Goal: Task Accomplishment & Management: Complete application form

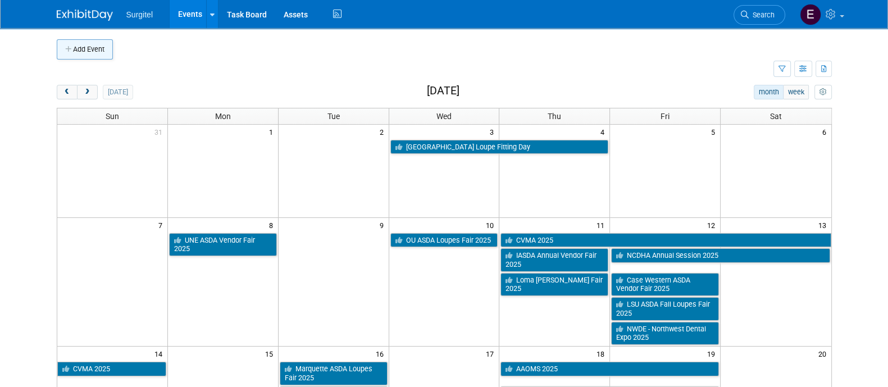
click at [70, 49] on icon "button" at bounding box center [69, 49] width 8 height 7
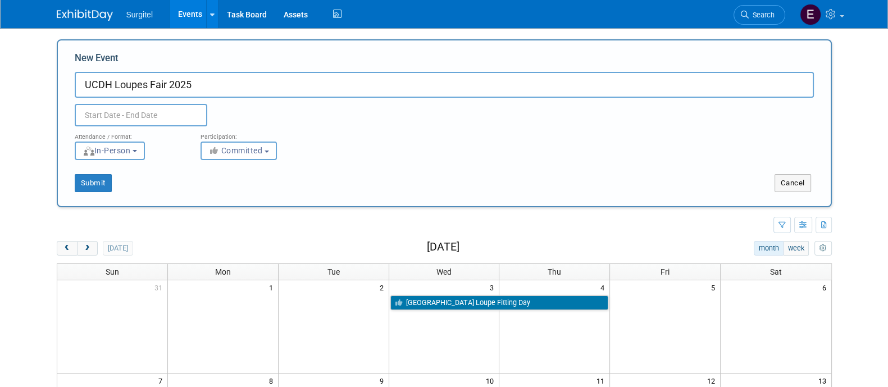
type input "UCDH Loupes Fair 2025"
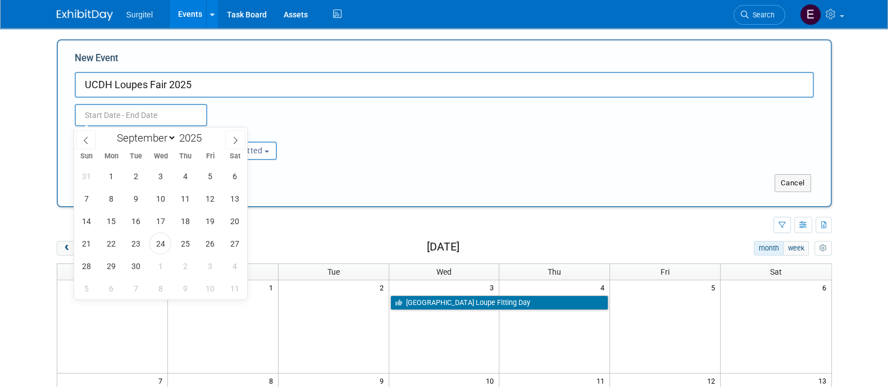
click at [155, 116] on input "text" at bounding box center [141, 115] width 133 height 22
click at [168, 139] on select "January February March April May June July August September October November De…" at bounding box center [144, 138] width 65 height 14
select select "10"
click at [112, 131] on select "January February March April May June July August September October November De…" at bounding box center [144, 138] width 65 height 14
click at [103, 246] on span "17" at bounding box center [112, 244] width 22 height 22
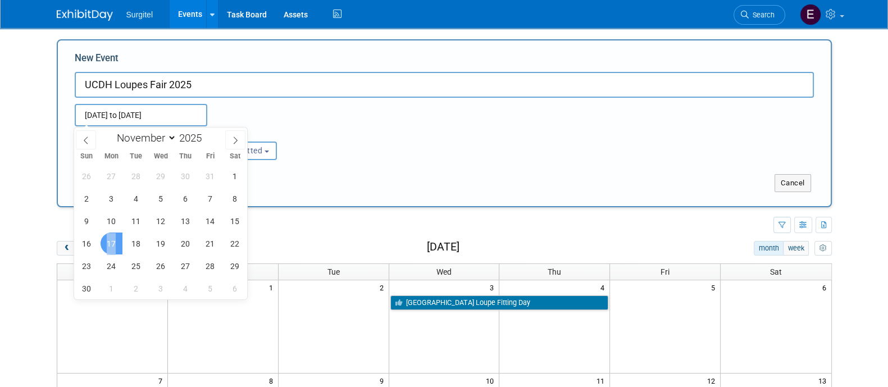
click at [103, 246] on span "17" at bounding box center [112, 244] width 22 height 22
type input "Nov 17, 2025 to Nov 17, 2025"
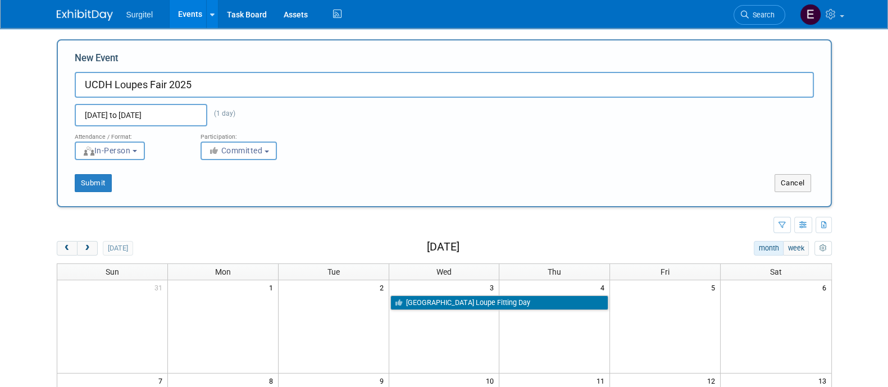
click at [85, 173] on div "Submit Cancel" at bounding box center [444, 176] width 756 height 32
click at [86, 175] on button "Submit" at bounding box center [93, 183] width 37 height 18
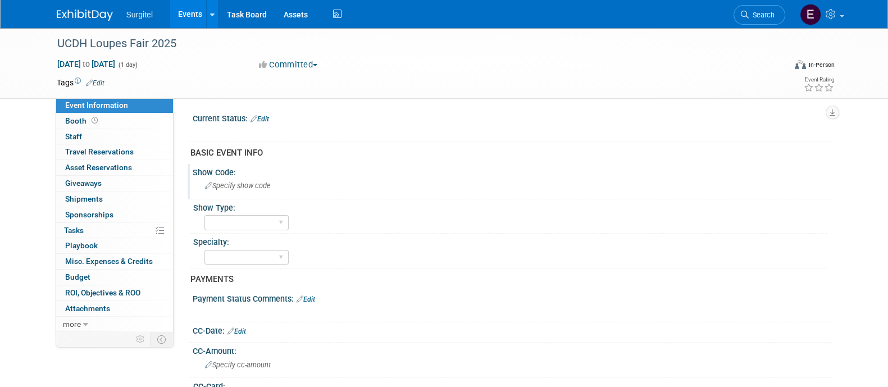
click at [229, 196] on div "Show Code: Specify show code" at bounding box center [510, 181] width 645 height 35
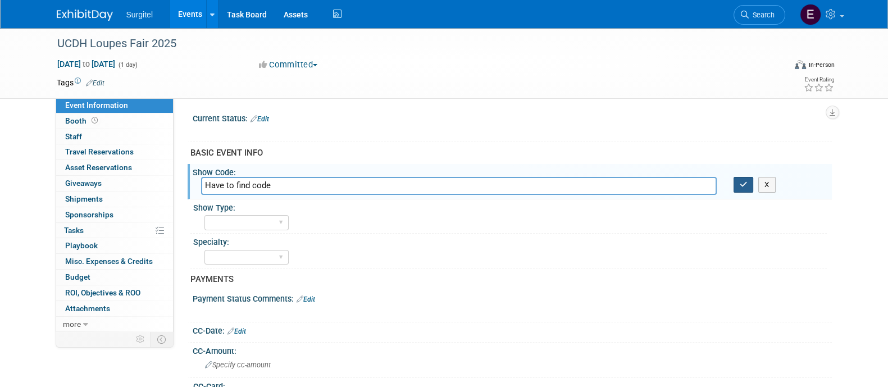
type input "Have to find code"
click at [745, 187] on icon "button" at bounding box center [744, 184] width 8 height 7
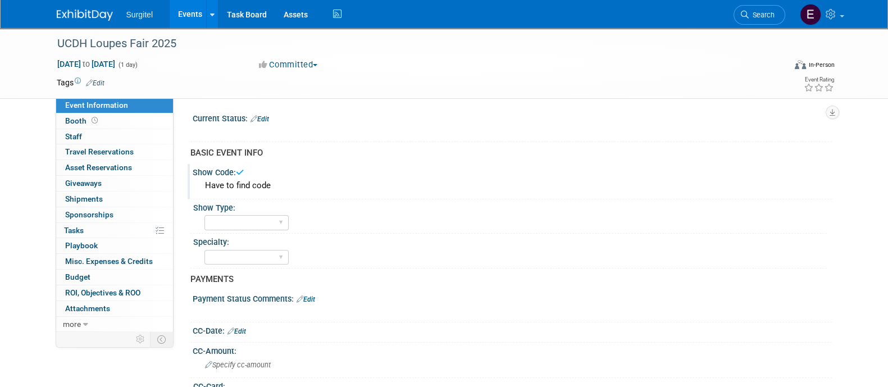
click at [265, 116] on link "Edit" at bounding box center [260, 119] width 19 height 8
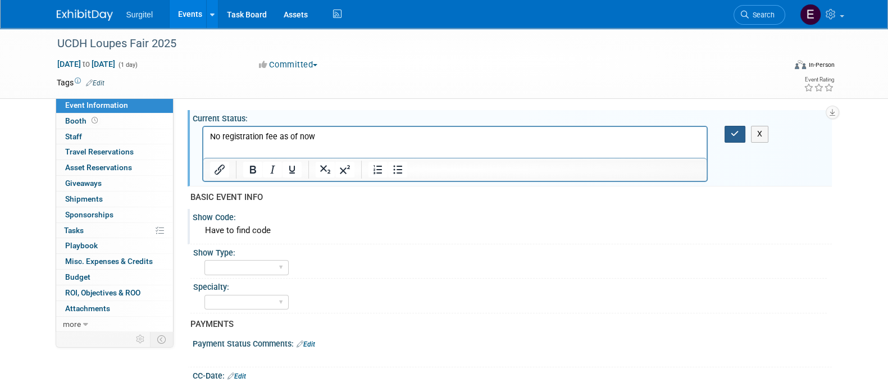
click at [734, 138] on button "button" at bounding box center [735, 134] width 21 height 16
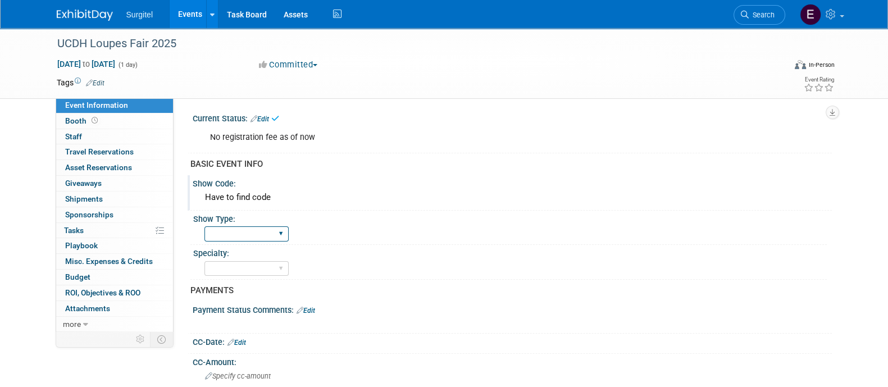
click at [270, 226] on select "School Show Trade Show Wet Lab CE Course Lunch and Learn" at bounding box center [247, 233] width 84 height 15
select select "School Show"
click at [205, 226] on select "School Show Trade Show Wet Lab CE Course Lunch and Learn" at bounding box center [247, 233] width 84 height 15
click at [264, 263] on select "Dental Hygiene Medical Veterinarian Other" at bounding box center [247, 268] width 84 height 15
click at [205, 261] on select "Dental Hygiene Medical Veterinarian Other" at bounding box center [247, 268] width 84 height 15
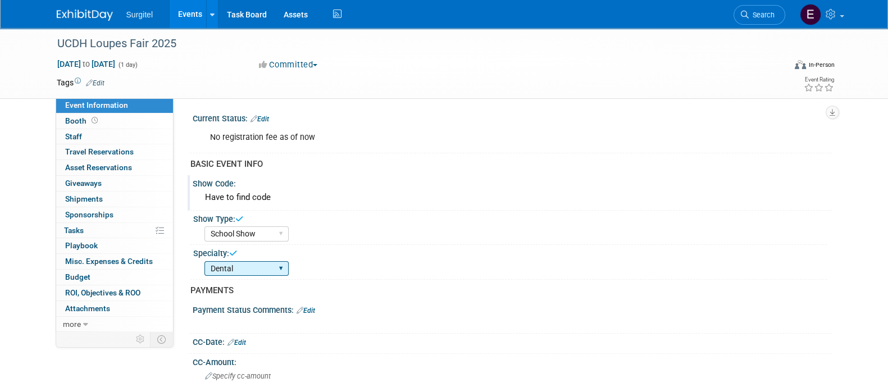
click at [250, 268] on select "Dental Hygiene Medical Veterinarian Other" at bounding box center [247, 268] width 84 height 15
select select "Hygiene"
click at [205, 261] on select "Dental Hygiene Medical Veterinarian Other" at bounding box center [247, 268] width 84 height 15
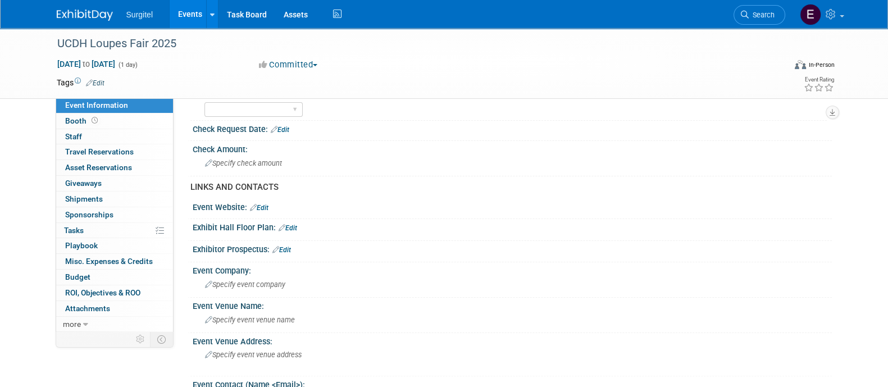
scroll to position [305, 0]
click at [295, 280] on div "Specify event company" at bounding box center [512, 282] width 623 height 17
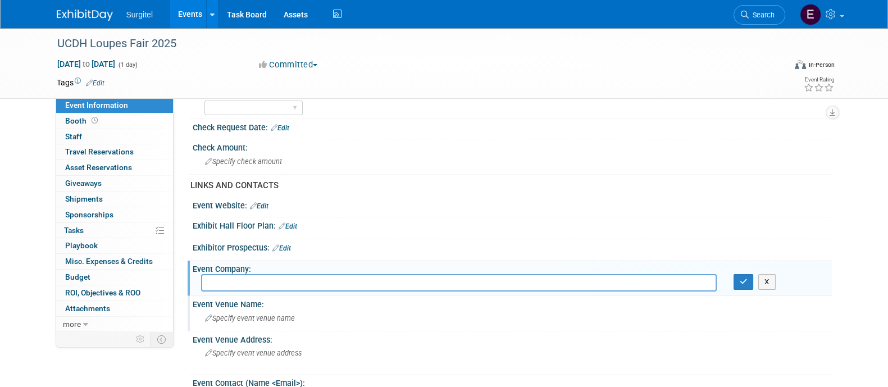
click at [292, 314] on span "Specify event venue name" at bounding box center [250, 318] width 90 height 8
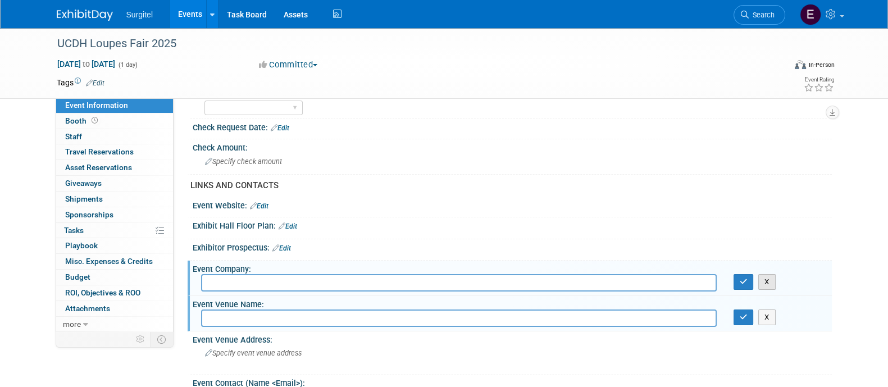
click at [761, 283] on button "X" at bounding box center [767, 282] width 17 height 16
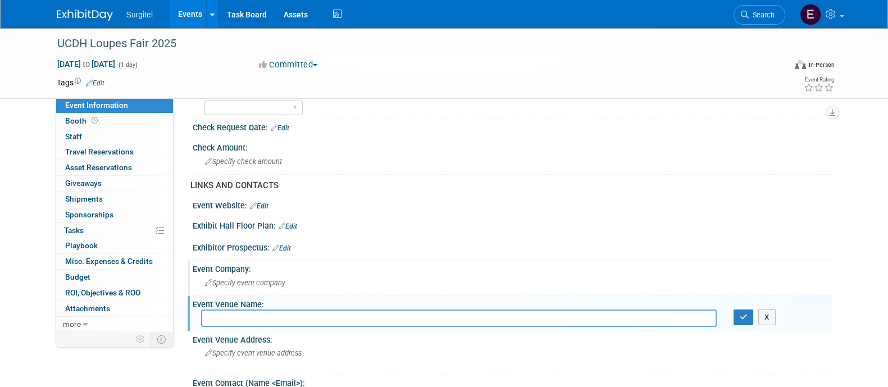
click at [683, 310] on input "text" at bounding box center [459, 318] width 516 height 17
drag, startPoint x: 346, startPoint y: 319, endPoint x: 193, endPoint y: 296, distance: 155.0
click at [193, 296] on div "Event Venue Name: Specify event venue name Utah College of Dental Hygiene X" at bounding box center [510, 313] width 645 height 35
type input "Utah College of Dental Hygiene"
click at [360, 350] on div "Specify event venue address" at bounding box center [325, 357] width 249 height 26
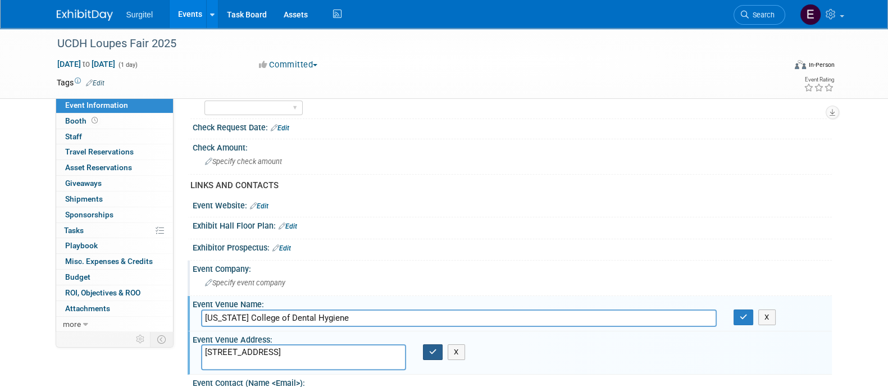
type textarea "1176 S 1480 W, Orem, UT 84058"
click at [435, 344] on button "button" at bounding box center [433, 352] width 20 height 16
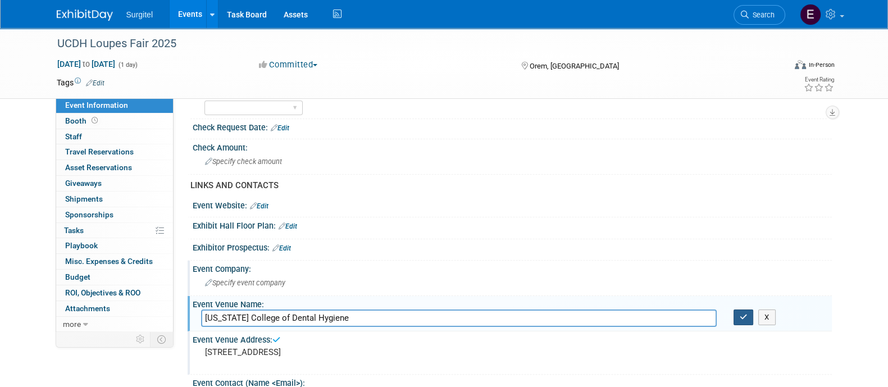
click at [745, 310] on button "button" at bounding box center [744, 318] width 20 height 16
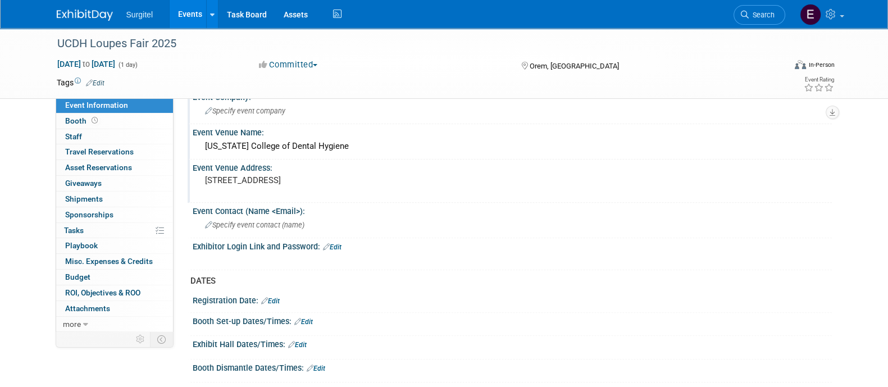
scroll to position [480, 0]
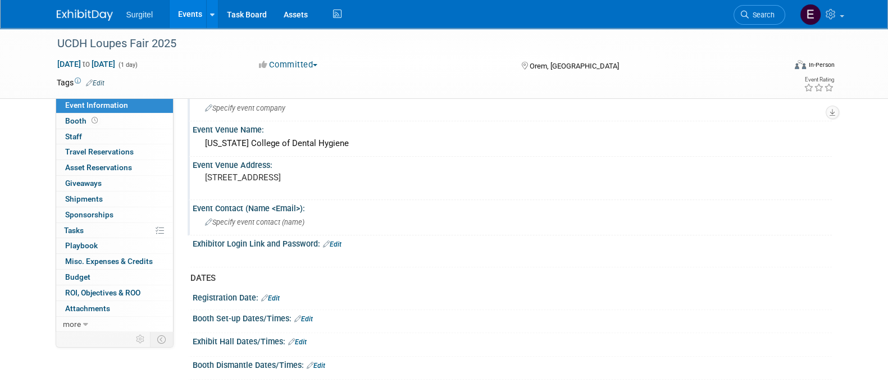
click at [275, 220] on span "Specify event contact (name )" at bounding box center [254, 222] width 99 height 8
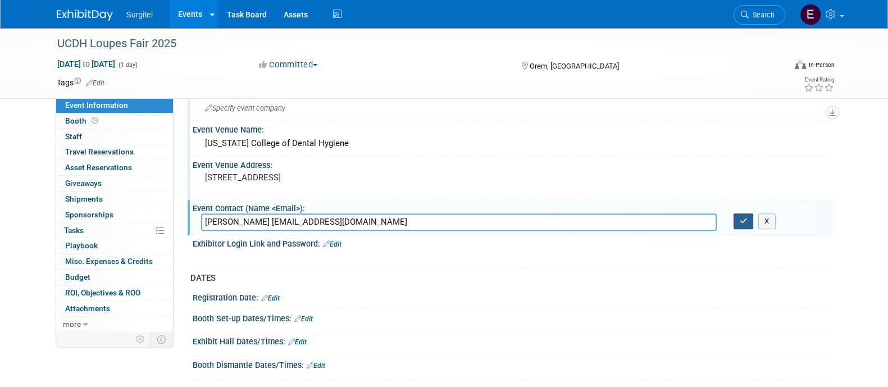
type input "Erika Hammond ehammond@ucdh.com"
click at [740, 217] on icon "button" at bounding box center [744, 220] width 8 height 7
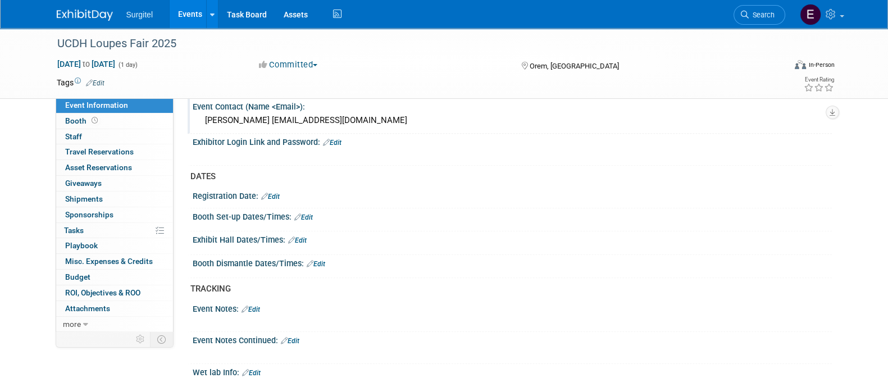
scroll to position [589, 0]
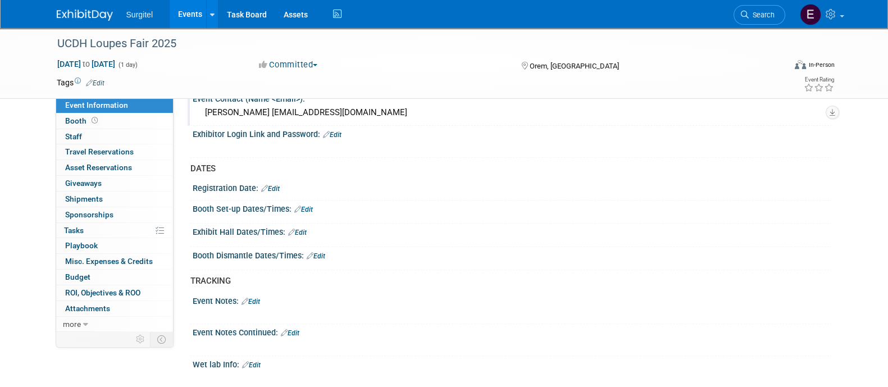
click at [301, 229] on link "Edit" at bounding box center [297, 233] width 19 height 8
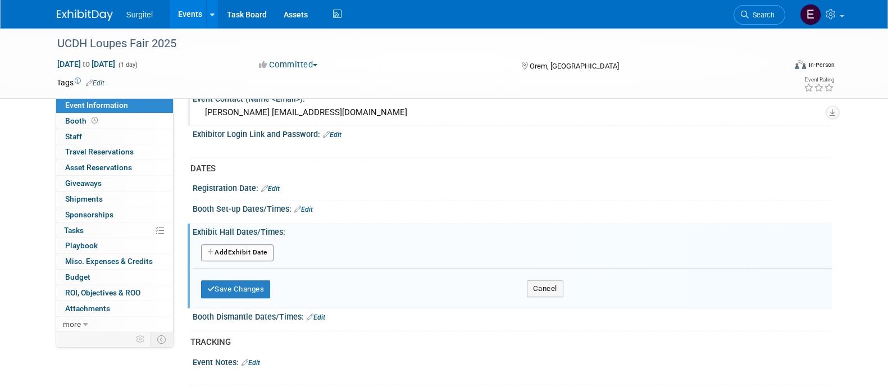
click at [270, 244] on button "Add Another Exhibit Date" at bounding box center [237, 252] width 72 height 17
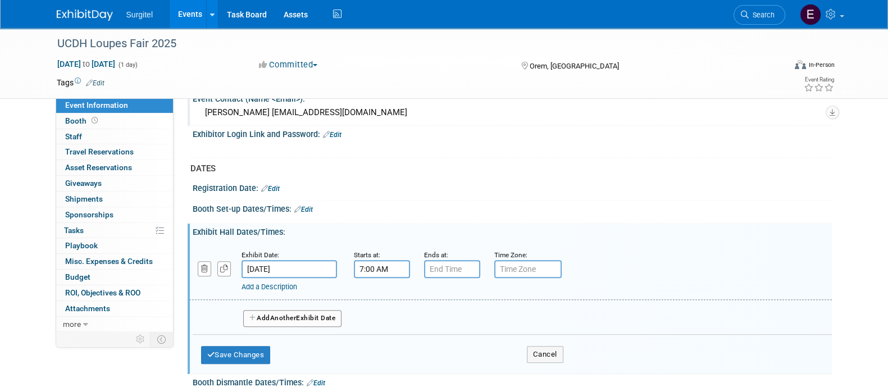
click at [396, 264] on input "7:00 AM" at bounding box center [382, 269] width 56 height 18
click at [371, 317] on span "07" at bounding box center [379, 320] width 21 height 20
click at [472, 348] on td "11" at bounding box center [483, 357] width 36 height 30
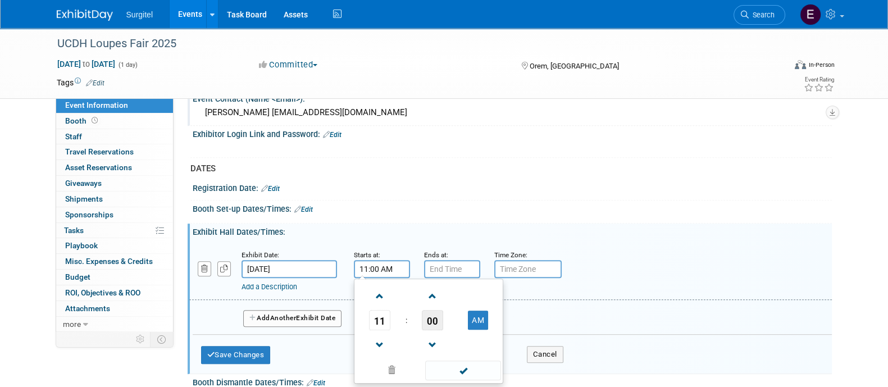
click at [441, 320] on span "00" at bounding box center [432, 320] width 21 height 20
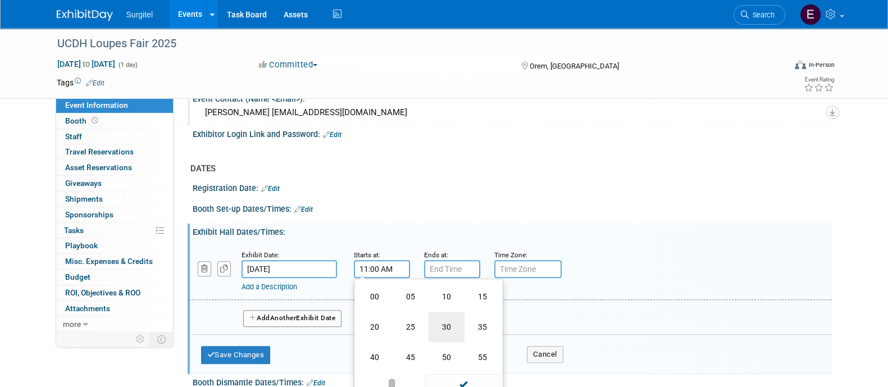
click at [444, 322] on td "30" at bounding box center [447, 327] width 36 height 30
type input "11:30 AM"
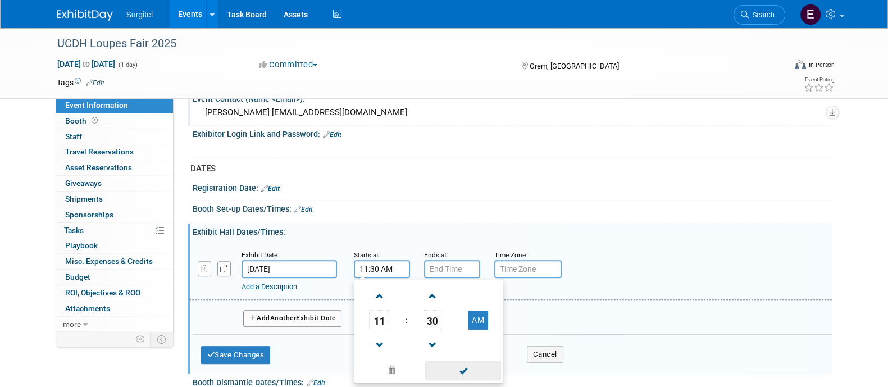
click at [466, 371] on span at bounding box center [463, 371] width 76 height 20
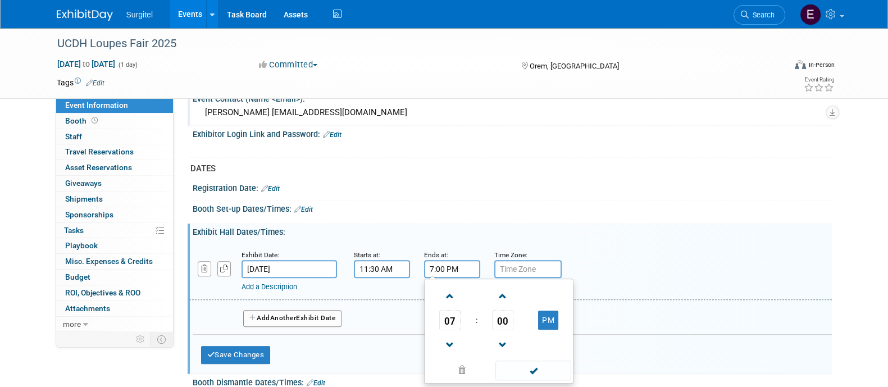
click at [444, 260] on input "7:00 PM" at bounding box center [452, 269] width 56 height 18
click at [452, 311] on span "07" at bounding box center [449, 320] width 21 height 20
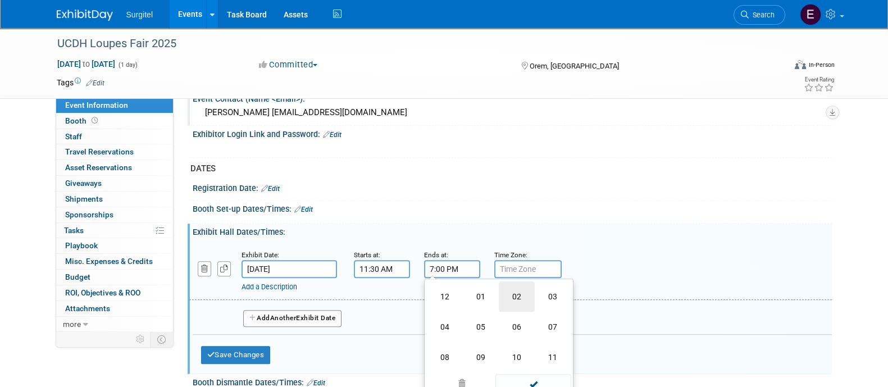
click at [523, 302] on td "02" at bounding box center [517, 297] width 36 height 30
type input "2:00 PM"
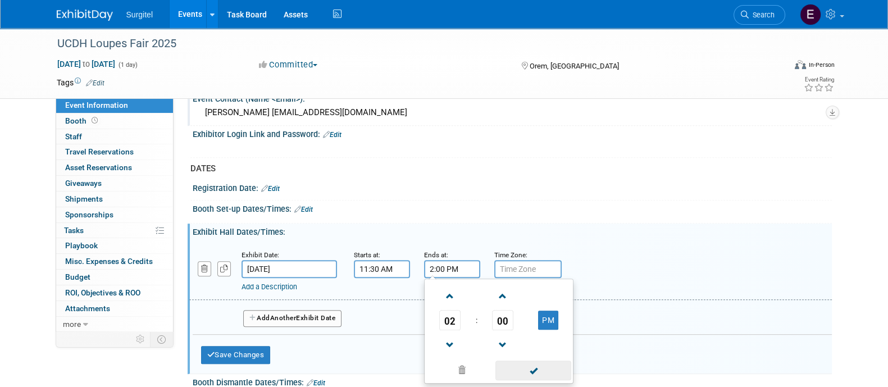
click at [542, 361] on span at bounding box center [534, 371] width 76 height 20
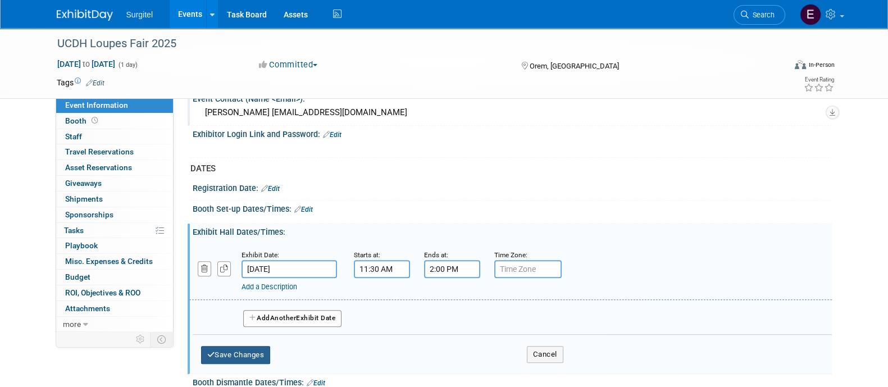
click at [233, 351] on button "Save Changes" at bounding box center [236, 355] width 70 height 18
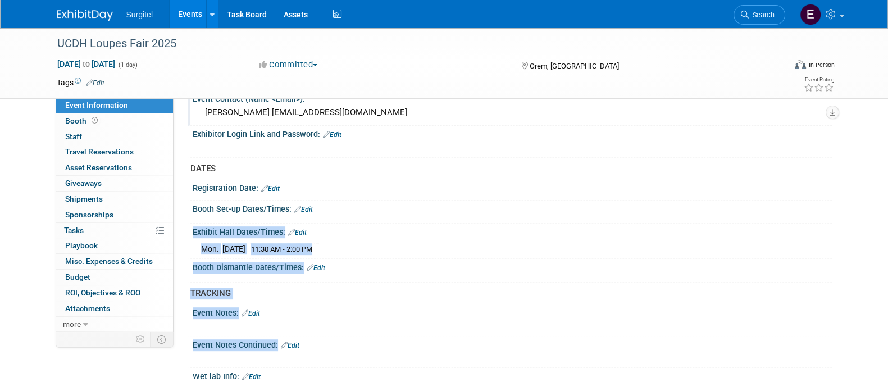
drag, startPoint x: 233, startPoint y: 351, endPoint x: 334, endPoint y: 203, distance: 179.9
click at [334, 203] on div "Current Status: Edit No registration fee as of now X BASIC EVENT INFO Show Code…" at bounding box center [506, 12] width 633 height 983
click at [334, 203] on div "Booth Set-up Dates/Times: Edit" at bounding box center [512, 208] width 639 height 15
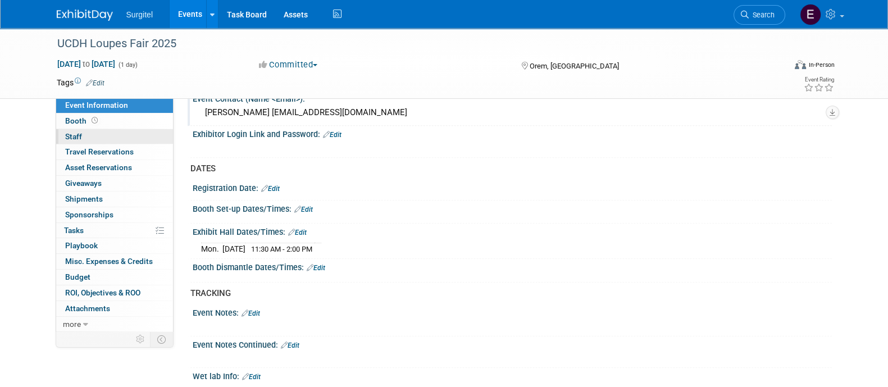
click at [142, 136] on link "0 Staff 0" at bounding box center [114, 136] width 117 height 15
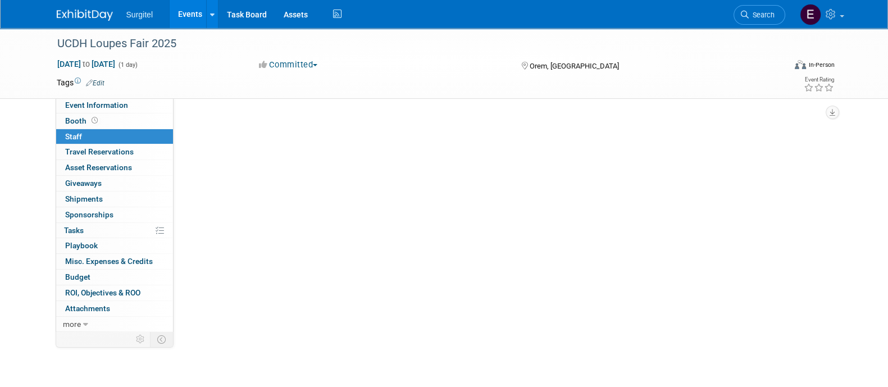
scroll to position [0, 0]
click at [213, 118] on button "Add Attendee" at bounding box center [221, 122] width 63 height 18
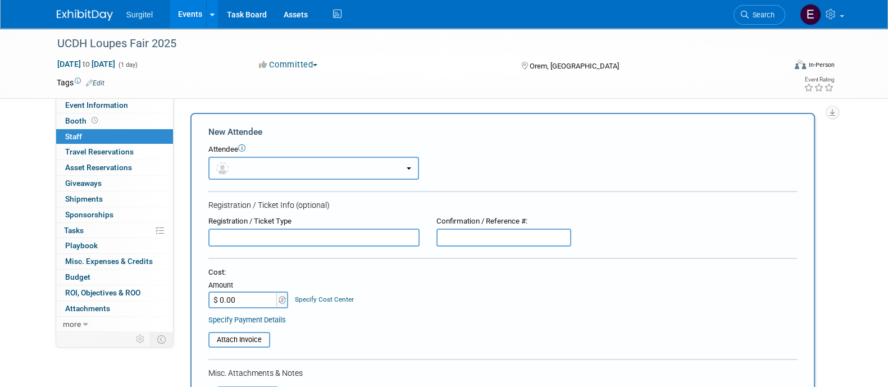
click at [247, 168] on button "button" at bounding box center [313, 168] width 211 height 23
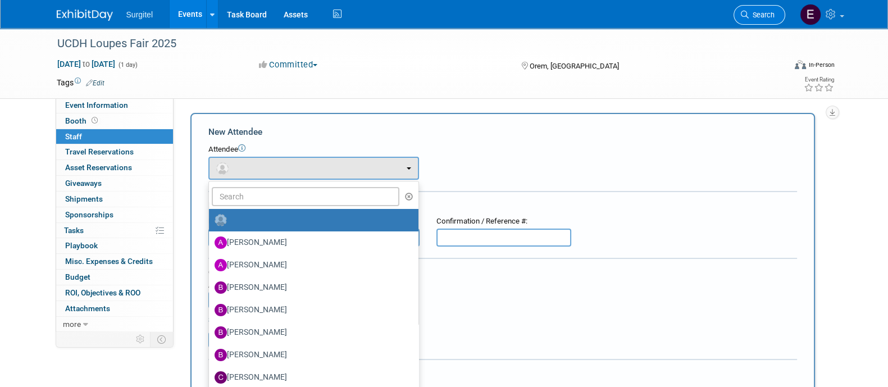
click at [772, 11] on span "Search" at bounding box center [762, 15] width 26 height 8
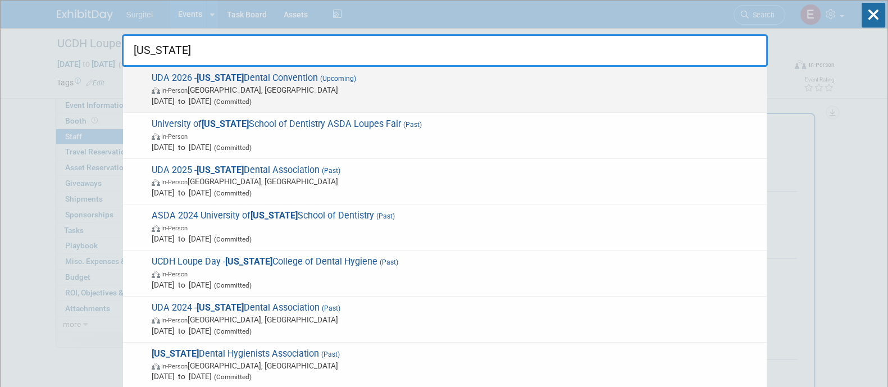
type input "utah"
click at [374, 97] on span "Jan 29, 2026 to Jan 30, 2026 (Committed)" at bounding box center [457, 101] width 610 height 11
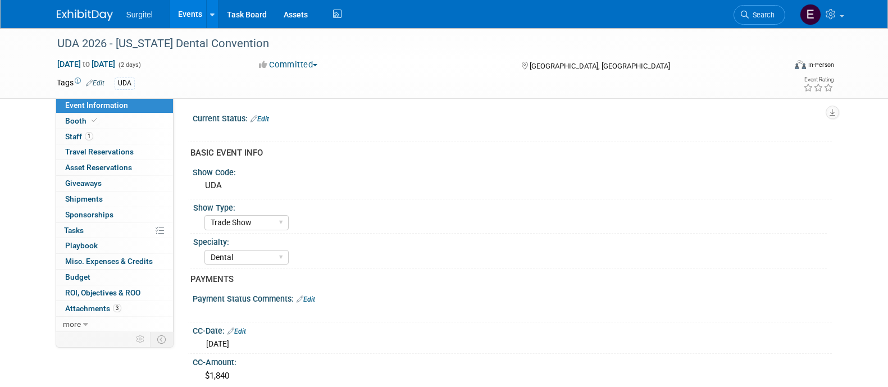
select select "Trade Show"
select select "Dental"
select select "SkyMiles - 93008"
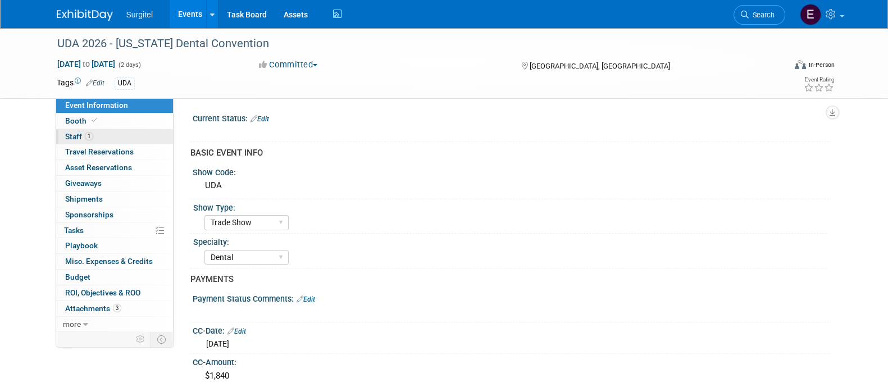
click at [133, 136] on link "1 Staff 1" at bounding box center [114, 136] width 117 height 15
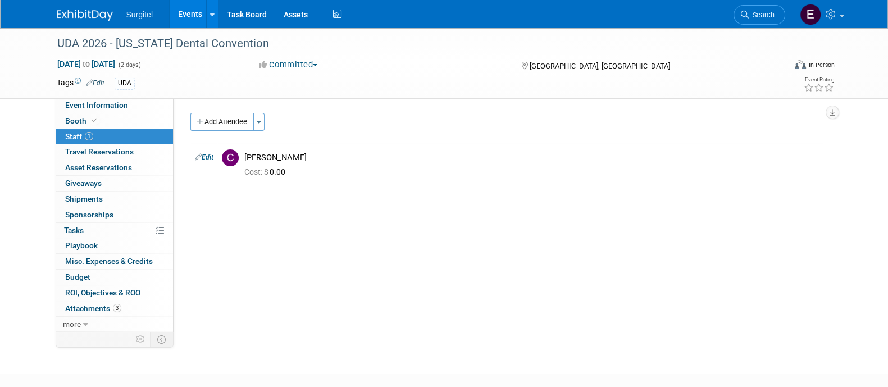
click at [189, 24] on link "Events" at bounding box center [190, 14] width 41 height 28
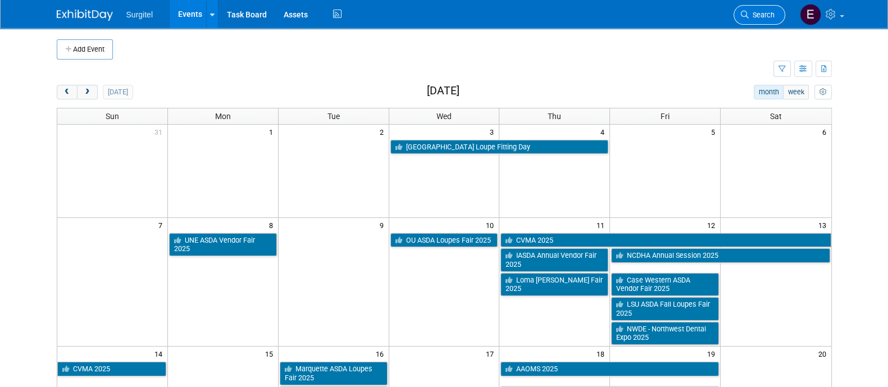
click at [758, 18] on span "Search" at bounding box center [762, 15] width 26 height 8
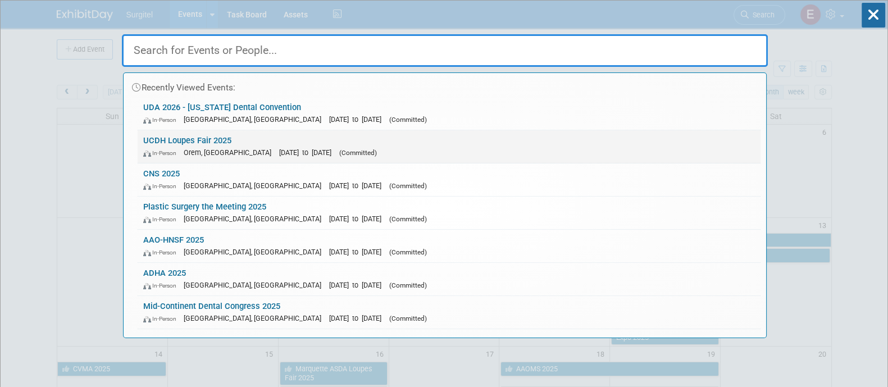
click at [406, 150] on div "In-Person Orem, UT Nov 17, 2025 to Nov 17, 2025 (Committed)" at bounding box center [449, 153] width 612 height 12
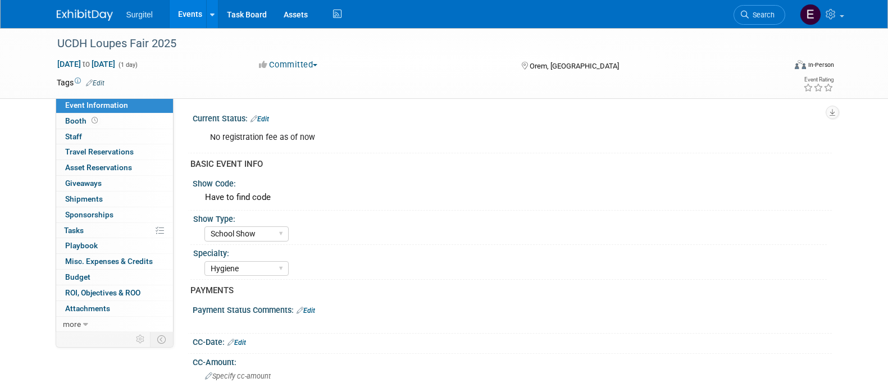
select select "School Show"
select select "Hygiene"
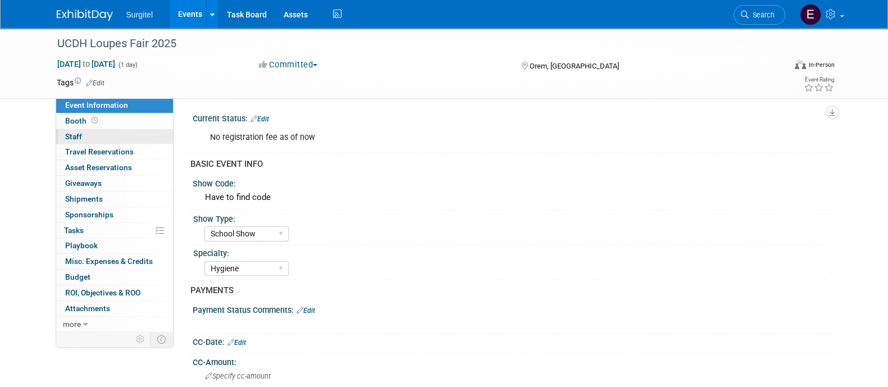
click at [146, 133] on link "0 Staff 0" at bounding box center [114, 136] width 117 height 15
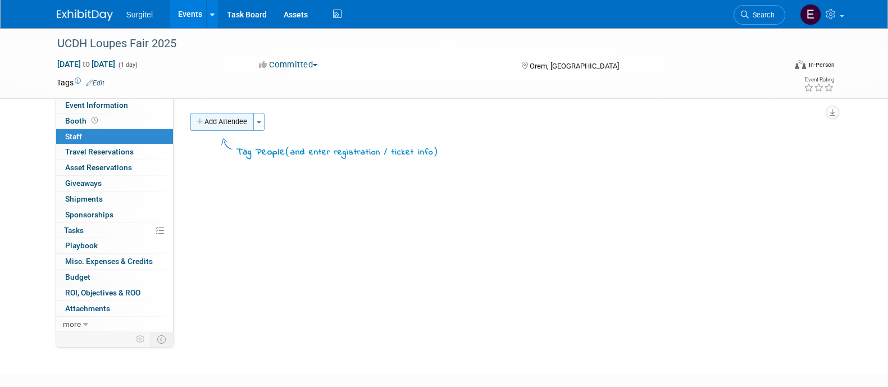
click at [241, 119] on button "Add Attendee" at bounding box center [221, 122] width 63 height 18
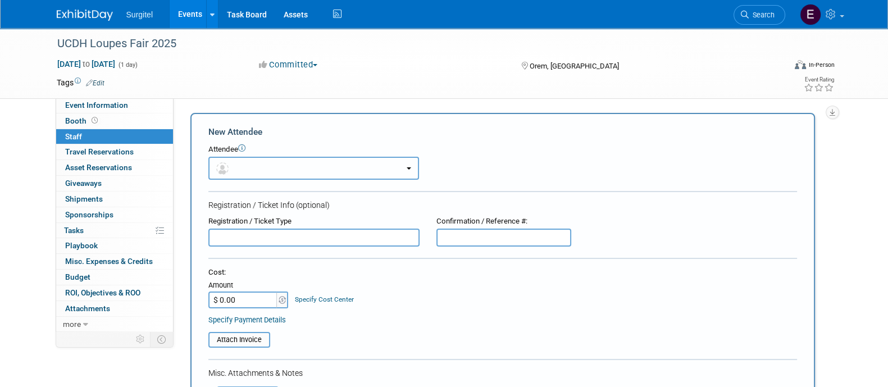
click at [282, 158] on button "button" at bounding box center [313, 168] width 211 height 23
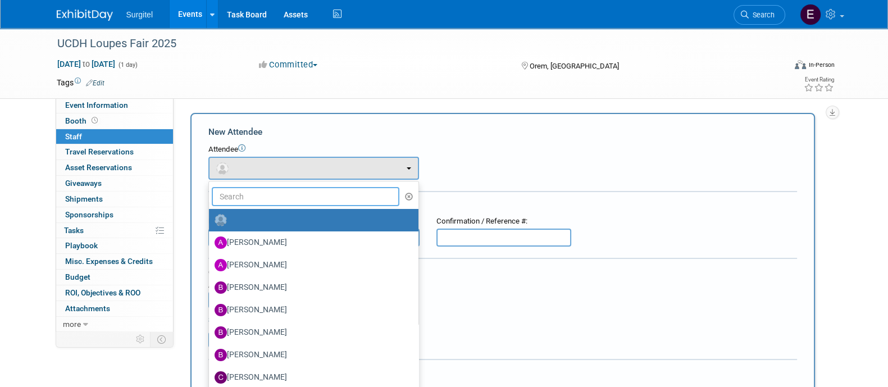
click at [287, 197] on input "text" at bounding box center [306, 196] width 188 height 19
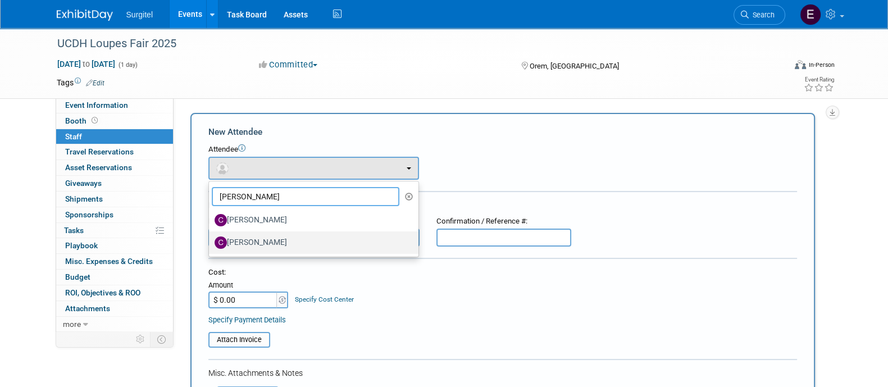
type input "[PERSON_NAME]"
click at [304, 243] on label "[PERSON_NAME]" at bounding box center [311, 243] width 193 height 18
click at [211, 243] on input "[PERSON_NAME]" at bounding box center [206, 241] width 7 height 7
select select "5163f9a7-443d-4129-895a-bad18c3978bb"
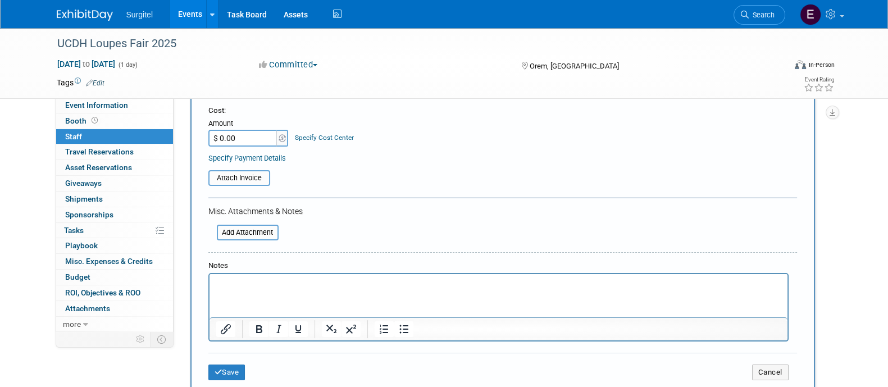
scroll to position [227, 0]
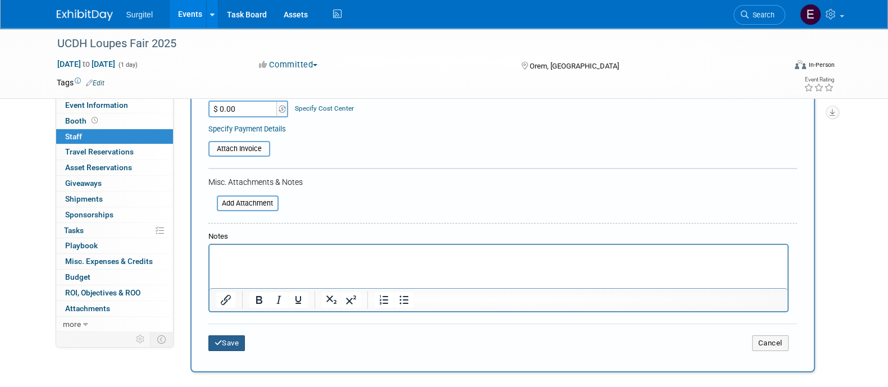
click at [234, 335] on button "Save" at bounding box center [226, 343] width 37 height 16
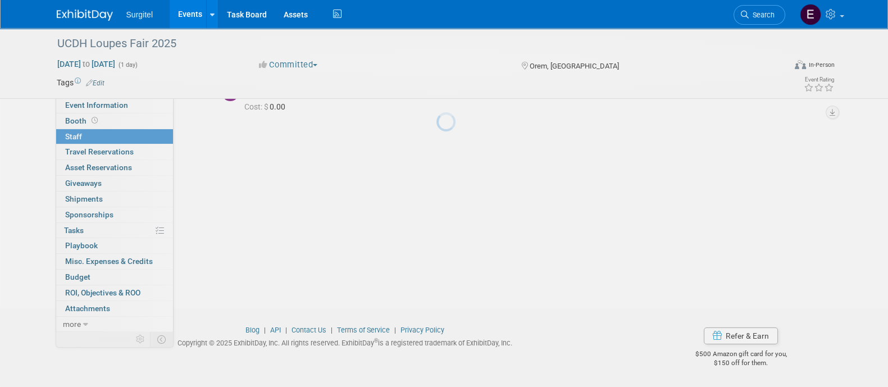
scroll to position [65, 0]
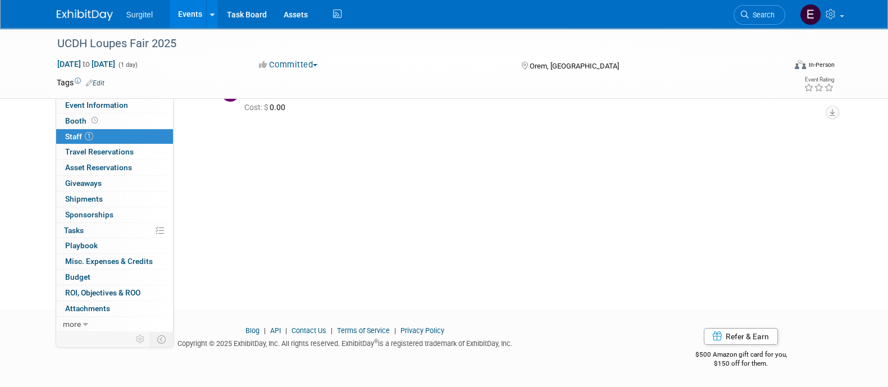
click at [202, 9] on link "Events" at bounding box center [190, 14] width 41 height 28
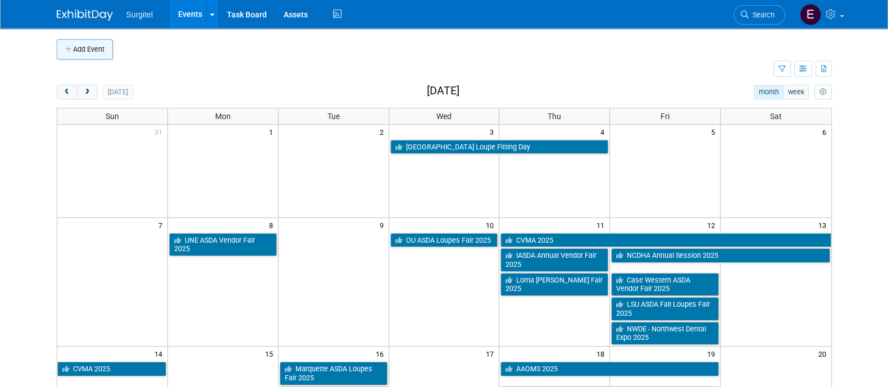
click at [101, 49] on button "Add Event" at bounding box center [85, 49] width 56 height 20
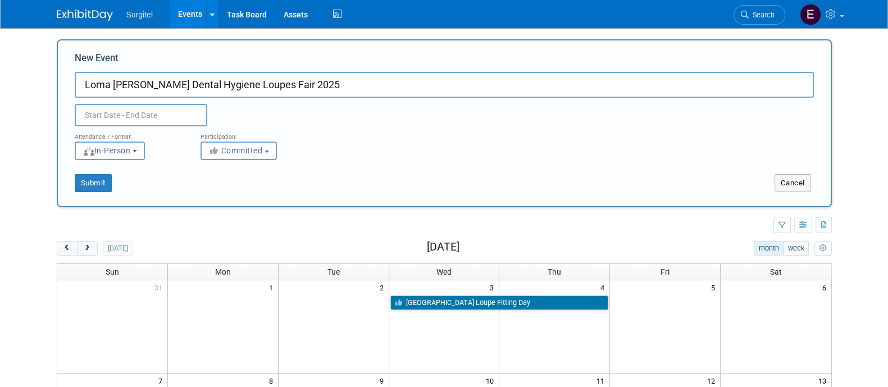
type input "Loma [PERSON_NAME] Dental Hygiene Loupes Fair 2025"
click at [175, 105] on input "text" at bounding box center [141, 115] width 133 height 22
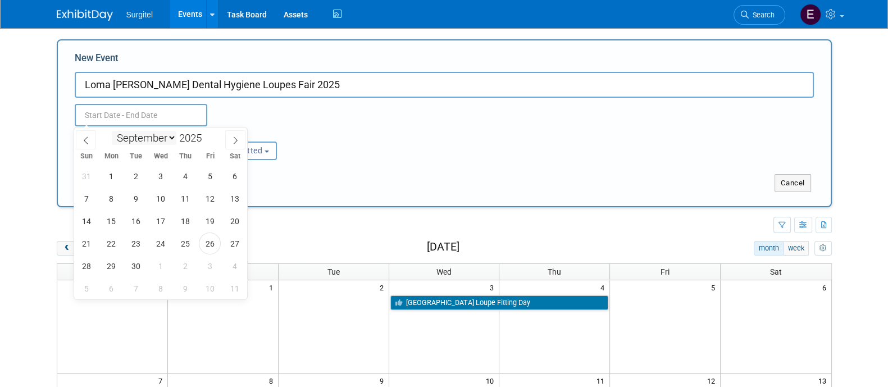
click at [146, 139] on select "January February March April May June July August September October November De…" at bounding box center [144, 138] width 65 height 14
select select "10"
click at [112, 131] on select "January February March April May June July August September October November De…" at bounding box center [144, 138] width 65 height 14
click at [111, 270] on span "24" at bounding box center [112, 266] width 22 height 22
type input "[DATE] to [DATE]"
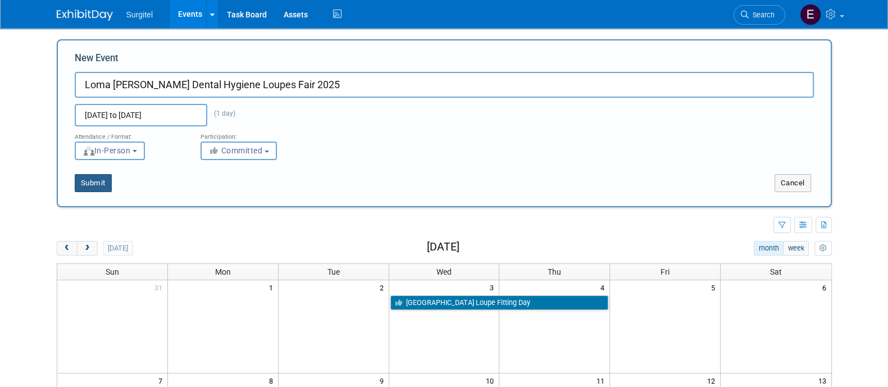
click at [84, 185] on button "Submit" at bounding box center [93, 183] width 37 height 18
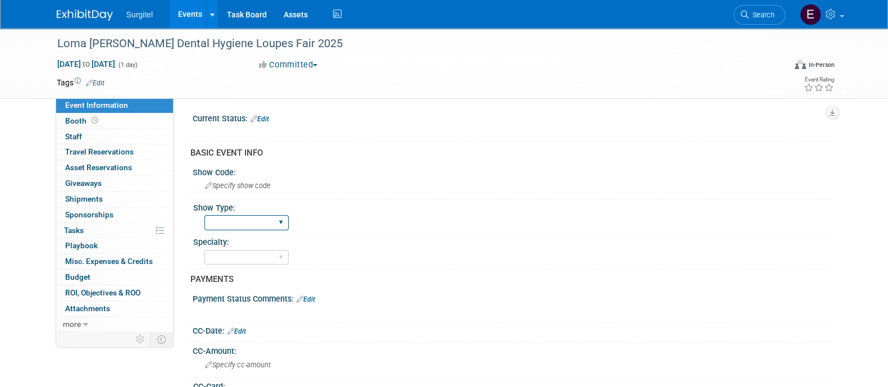
click at [237, 221] on select "School Show Trade Show Wet Lab CE Course Lunch and Learn" at bounding box center [247, 222] width 84 height 15
select select "School Show"
click at [205, 215] on select "School Show Trade Show Wet Lab CE Course Lunch and Learn" at bounding box center [247, 222] width 84 height 15
drag, startPoint x: 255, startPoint y: 258, endPoint x: 234, endPoint y: 254, distance: 21.8
click at [234, 254] on select "Dental Hygiene Medical Veterinarian Other" at bounding box center [247, 257] width 84 height 15
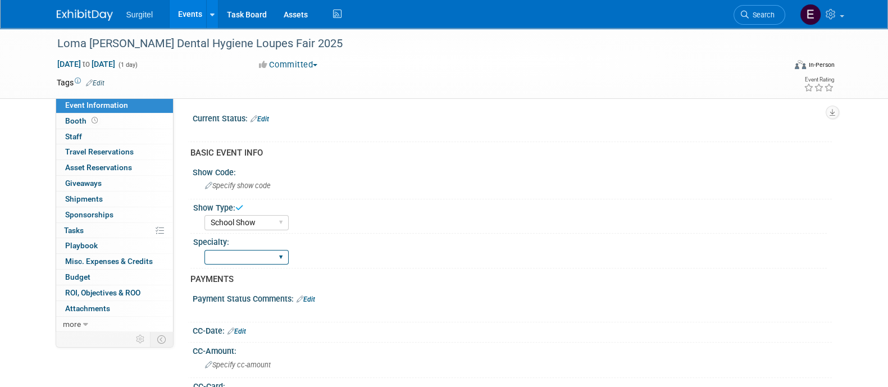
select select "Hygiene"
click at [205, 250] on select "Dental Hygiene Medical Veterinarian Other" at bounding box center [247, 257] width 84 height 15
click at [315, 296] on link "Edit" at bounding box center [306, 300] width 19 height 8
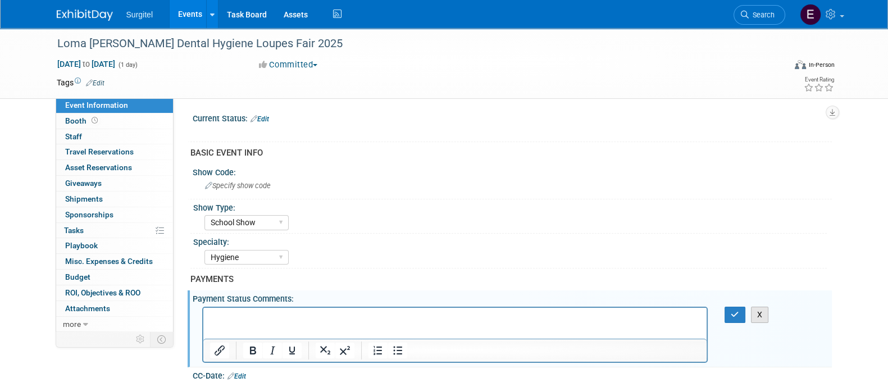
click at [756, 312] on button "X" at bounding box center [760, 315] width 18 height 16
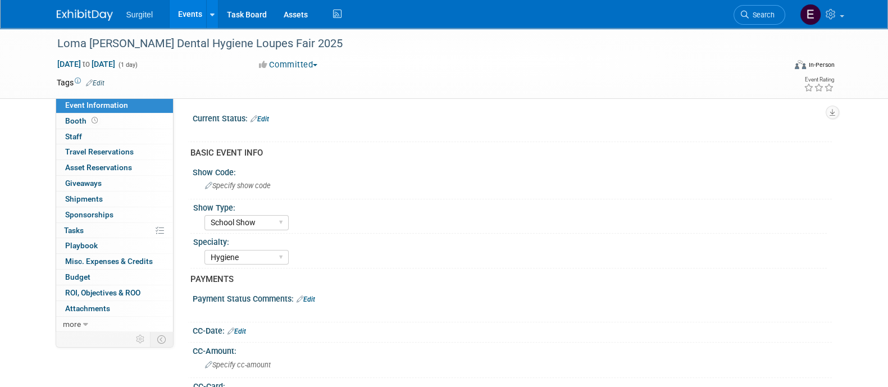
click at [268, 121] on link "Edit" at bounding box center [260, 119] width 19 height 8
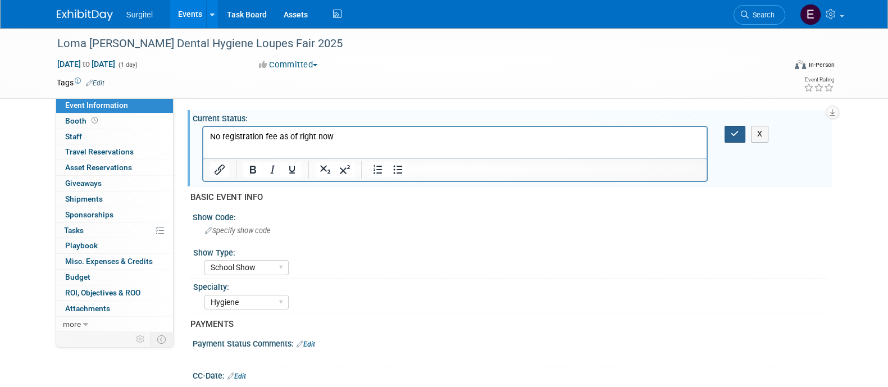
click at [741, 136] on button "button" at bounding box center [735, 134] width 21 height 16
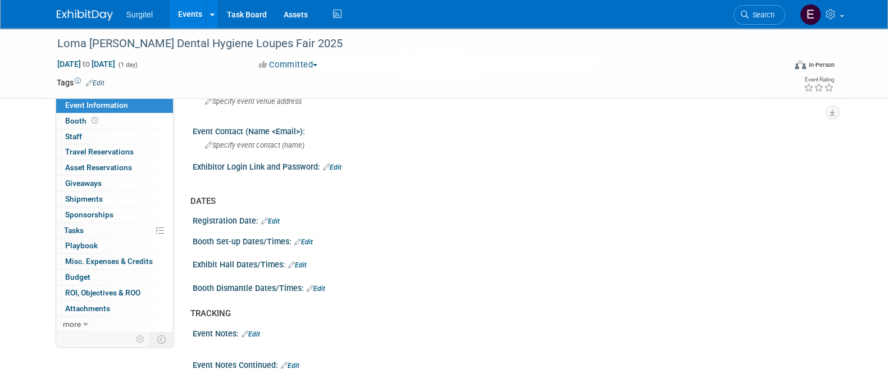
scroll to position [580, 0]
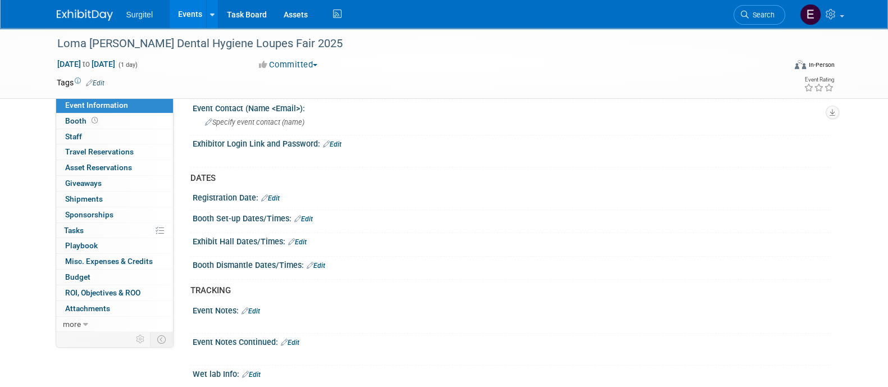
click at [302, 238] on link "Edit" at bounding box center [297, 242] width 19 height 8
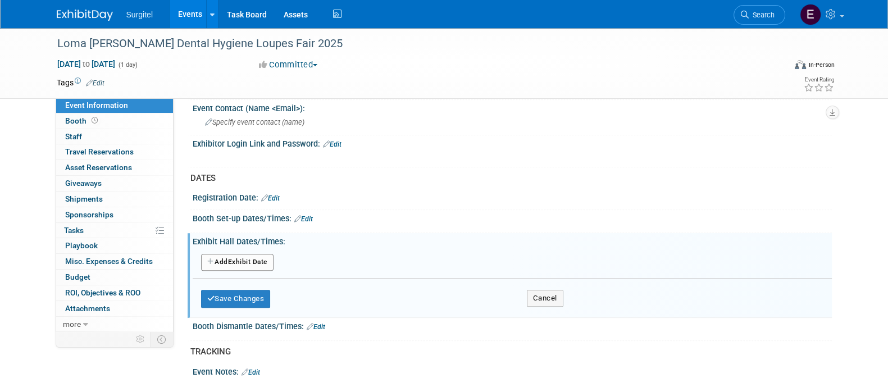
click at [233, 255] on button "Add Another Exhibit Date" at bounding box center [237, 262] width 72 height 17
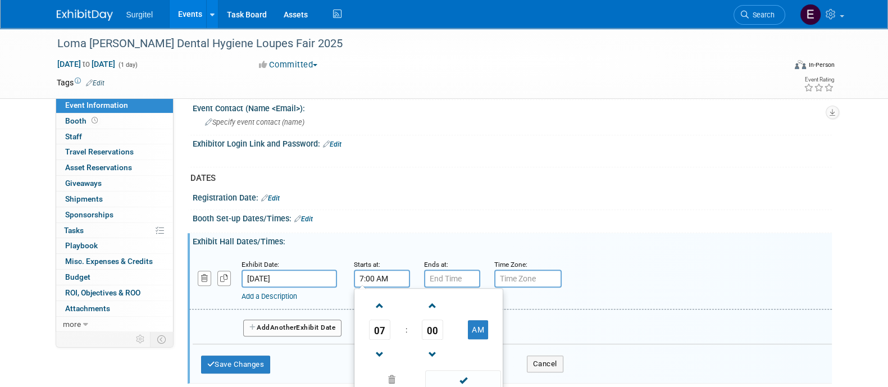
click at [362, 276] on input "7:00 AM" at bounding box center [382, 279] width 56 height 18
click at [375, 301] on span at bounding box center [380, 306] width 20 height 20
type input "8:00 AM"
click at [436, 370] on span at bounding box center [463, 380] width 76 height 20
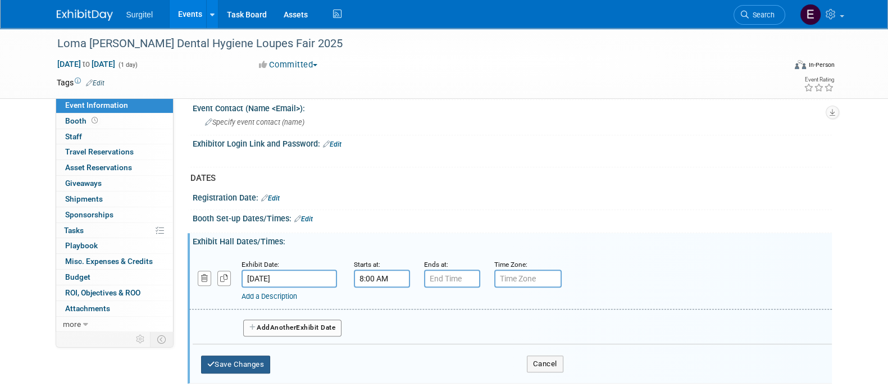
click at [232, 358] on button "Save Changes" at bounding box center [236, 365] width 70 height 18
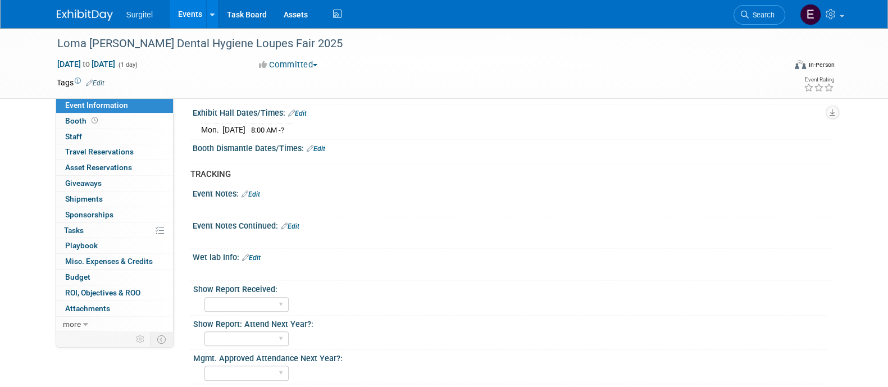
scroll to position [700, 0]
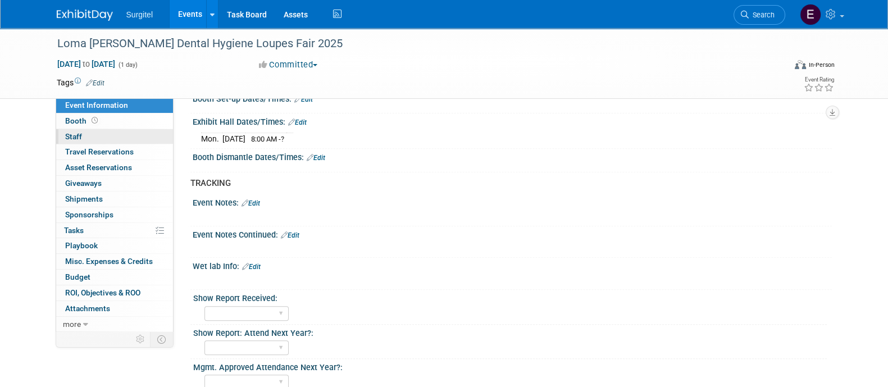
click at [81, 137] on link "0 Staff 0" at bounding box center [114, 136] width 117 height 15
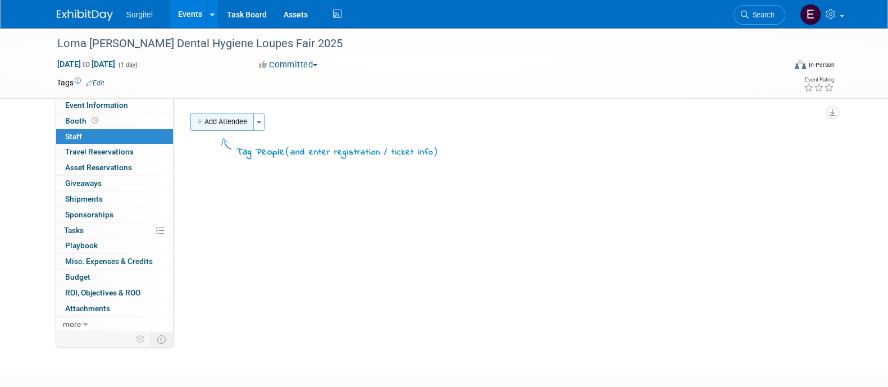
click at [244, 121] on button "Add Attendee" at bounding box center [221, 122] width 63 height 18
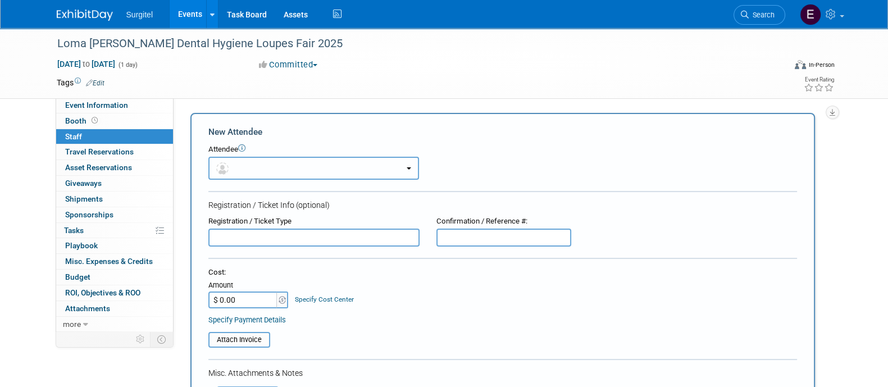
click at [278, 166] on button "button" at bounding box center [313, 168] width 211 height 23
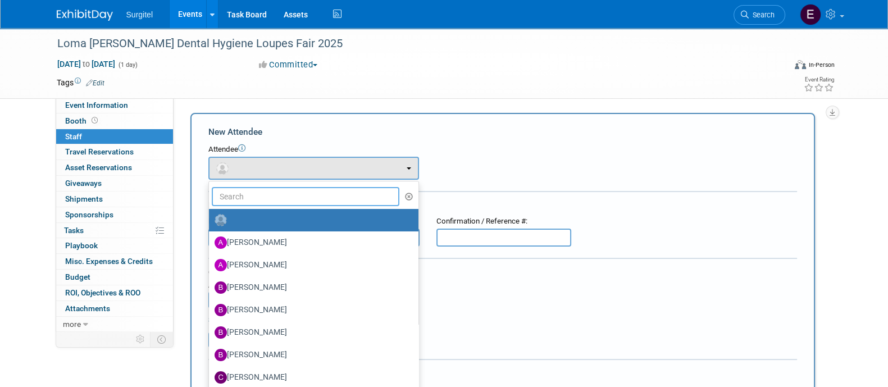
click at [290, 202] on input "text" at bounding box center [306, 196] width 188 height 19
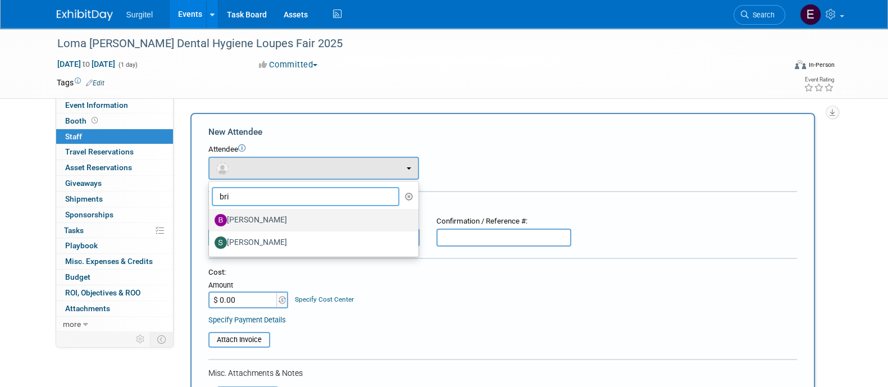
type input "bri"
click at [307, 217] on label "Brian Craig" at bounding box center [311, 220] width 193 height 18
click at [211, 217] on input "Brian Craig" at bounding box center [206, 218] width 7 height 7
select select "b47db7fe-ba3f-4d2a-b71d-2728fa384118"
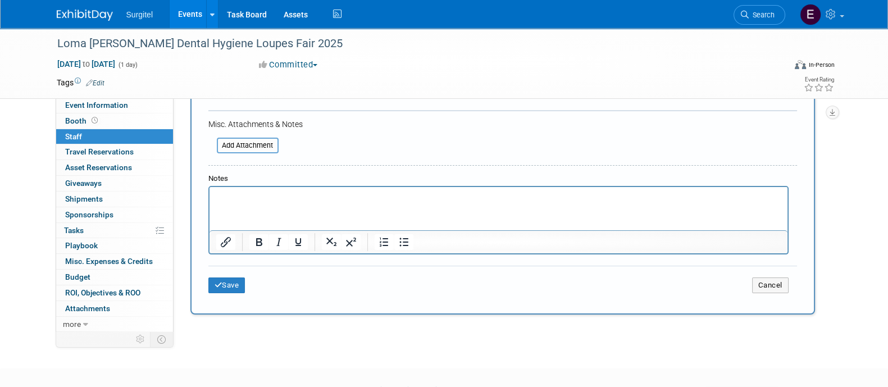
scroll to position [289, 0]
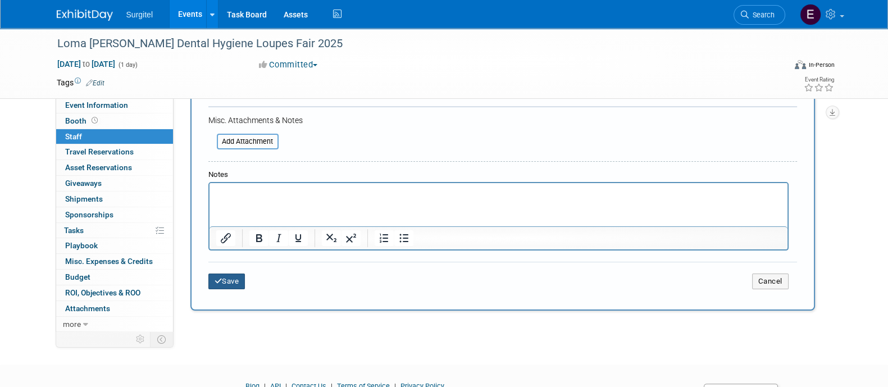
click at [241, 274] on button "Save" at bounding box center [226, 282] width 37 height 16
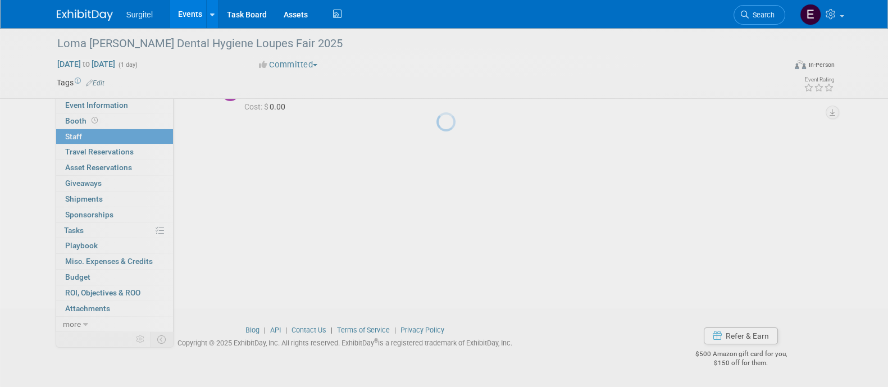
scroll to position [65, 0]
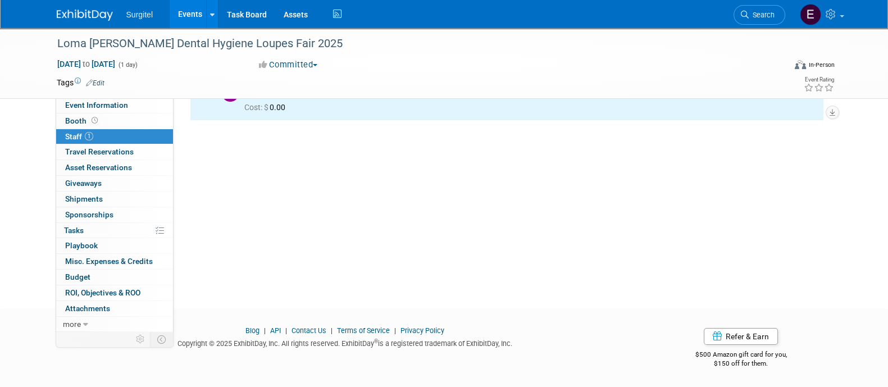
click at [186, 24] on link "Events" at bounding box center [190, 14] width 41 height 28
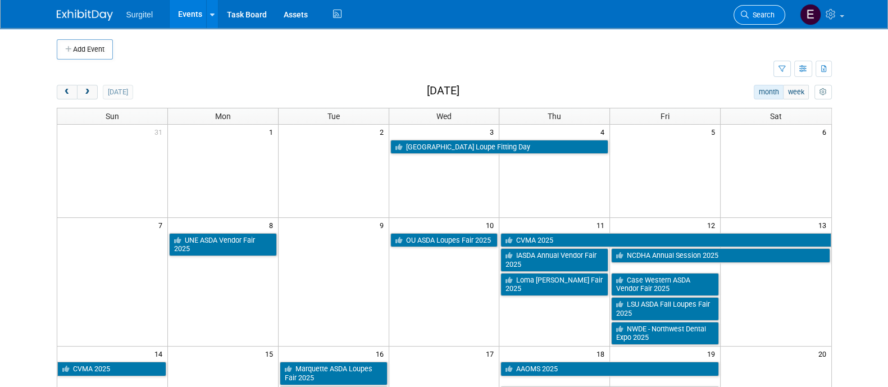
click at [762, 19] on link "Search" at bounding box center [760, 15] width 52 height 20
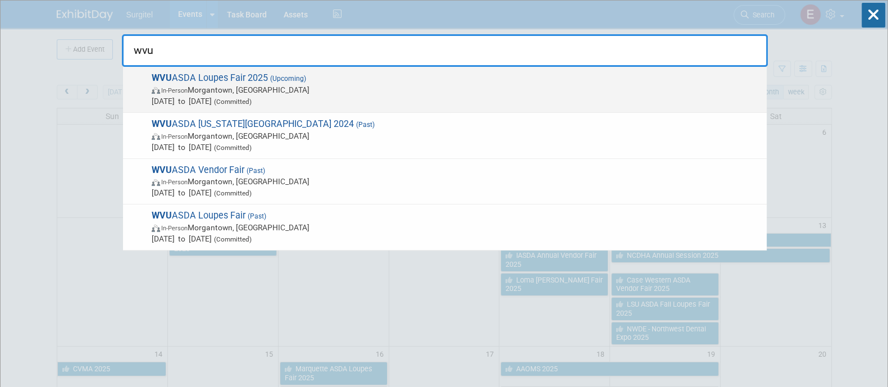
type input "wvu"
click at [486, 108] on div "WVU ASDA Loupes Fair 2025 (Upcoming) In-Person [GEOGRAPHIC_DATA], [GEOGRAPHIC_D…" at bounding box center [445, 90] width 644 height 46
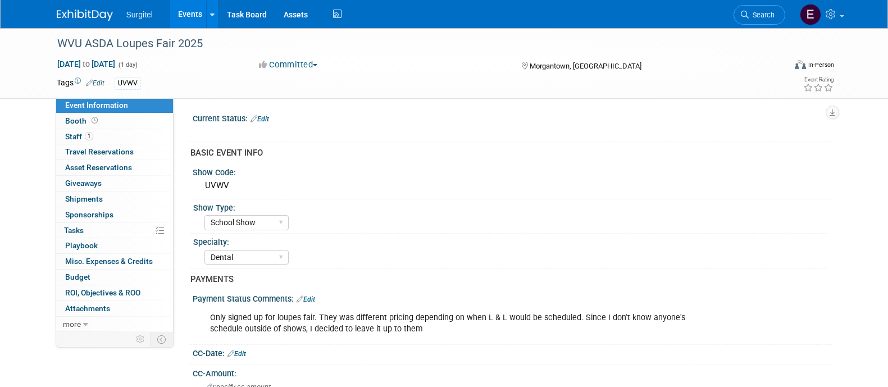
select select "School Show"
select select "Dental"
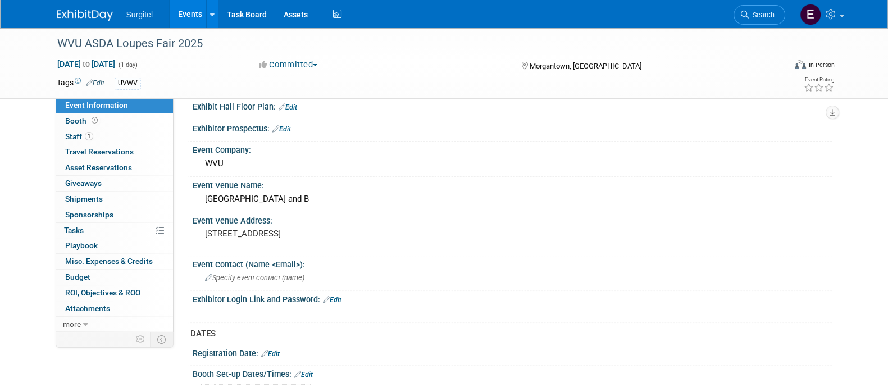
scroll to position [450, 0]
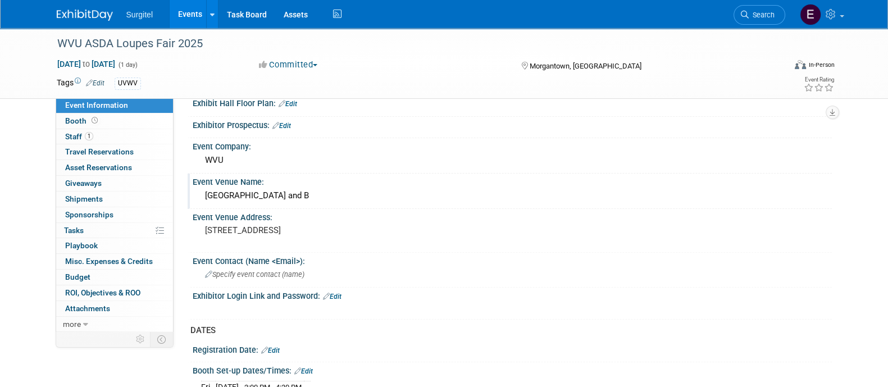
drag, startPoint x: 420, startPoint y: 190, endPoint x: 203, endPoint y: 192, distance: 216.3
click at [203, 192] on div "[GEOGRAPHIC_DATA] and B" at bounding box center [512, 195] width 623 height 17
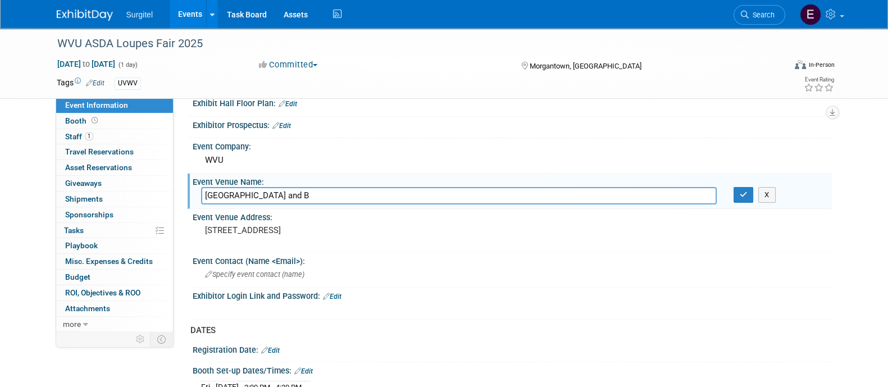
drag, startPoint x: 402, startPoint y: 192, endPoint x: 198, endPoint y: 184, distance: 203.6
click at [198, 187] on div "[GEOGRAPHIC_DATA] and B" at bounding box center [459, 195] width 533 height 17
click at [747, 187] on button "button" at bounding box center [744, 195] width 20 height 16
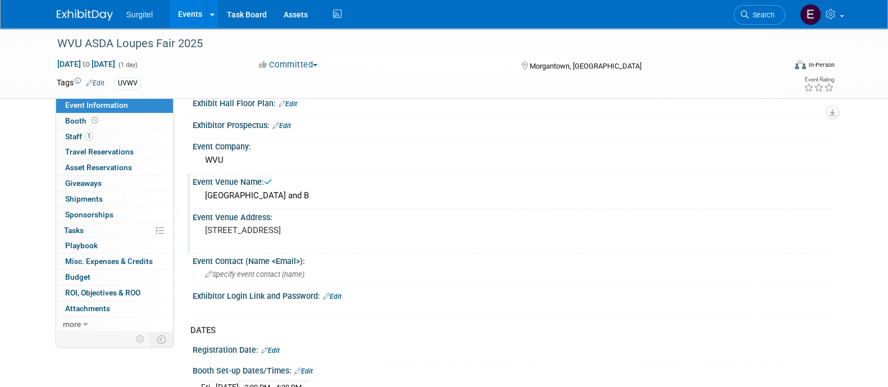
click at [450, 223] on div "64 Medical Center Dr, Morgantown, WV 26506" at bounding box center [326, 236] width 266 height 27
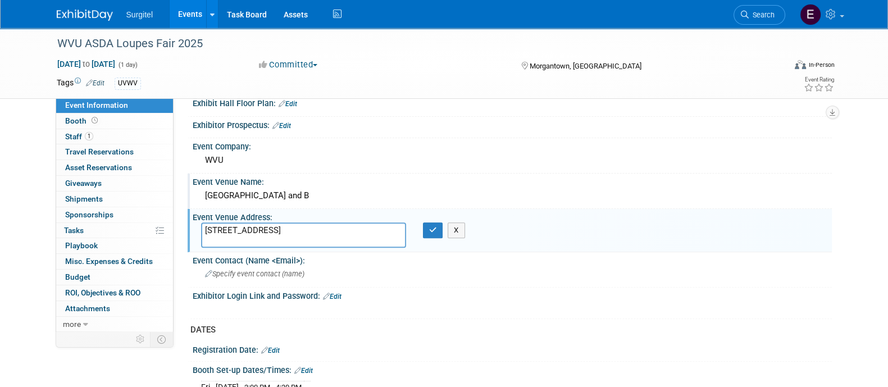
drag, startPoint x: 384, startPoint y: 223, endPoint x: 201, endPoint y: 225, distance: 183.2
click at [201, 225] on textarea "64 Medical Center Dr, Morgantown, WV 26506" at bounding box center [303, 235] width 205 height 25
click at [438, 228] on button "button" at bounding box center [433, 231] width 20 height 16
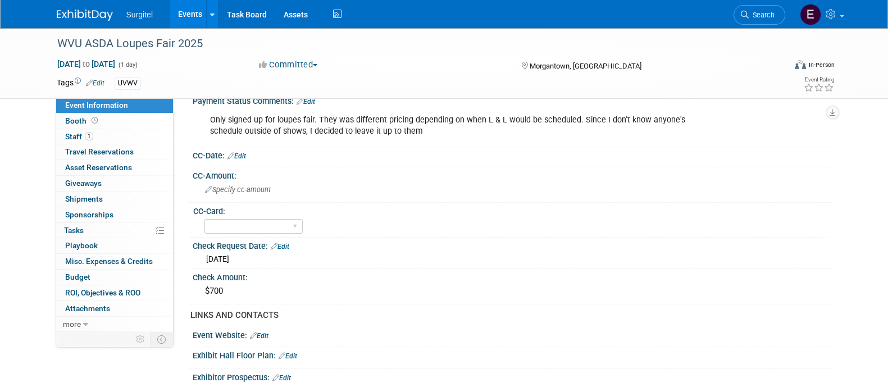
scroll to position [197, 0]
